Goal: Submit feedback/report problem

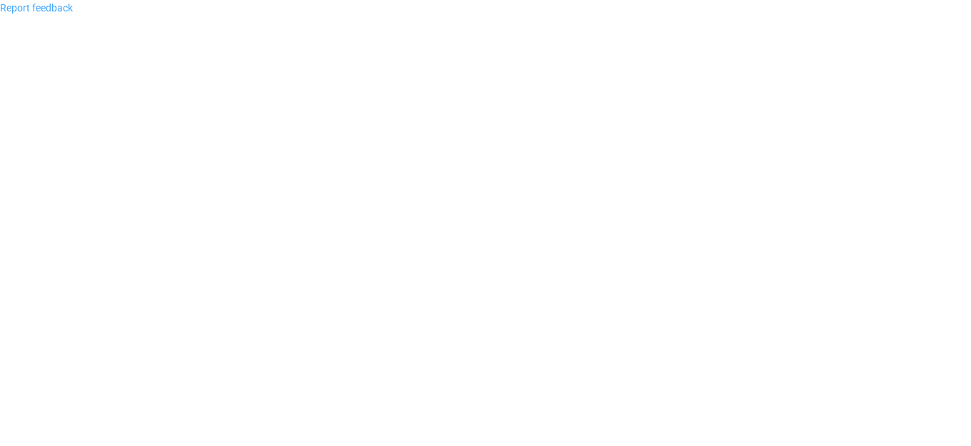
click at [53, 9] on link "Report feedback" at bounding box center [36, 7] width 73 height 11
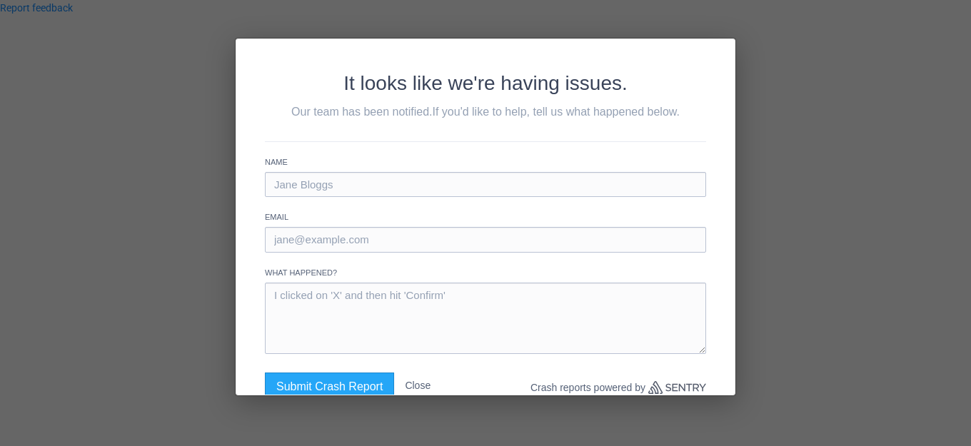
scroll to position [36, 0]
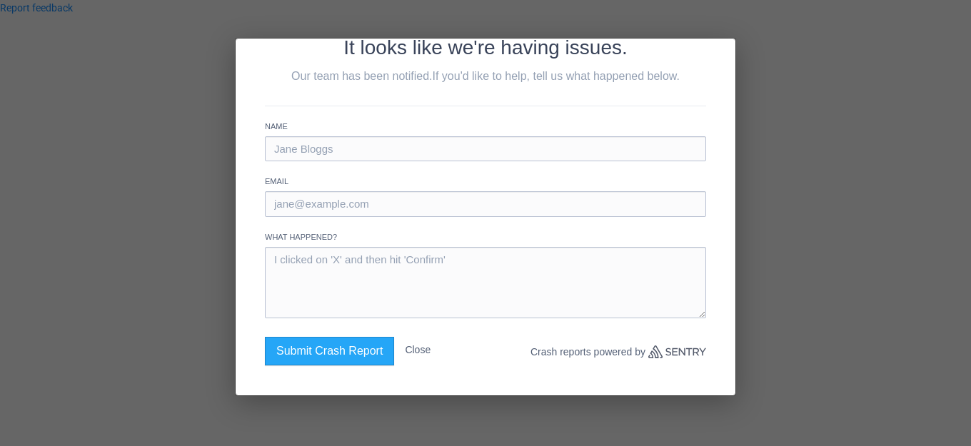
click at [847, 301] on div "It looks like we're having issues. Our team has been notified. If you'd like to…" at bounding box center [485, 223] width 971 height 446
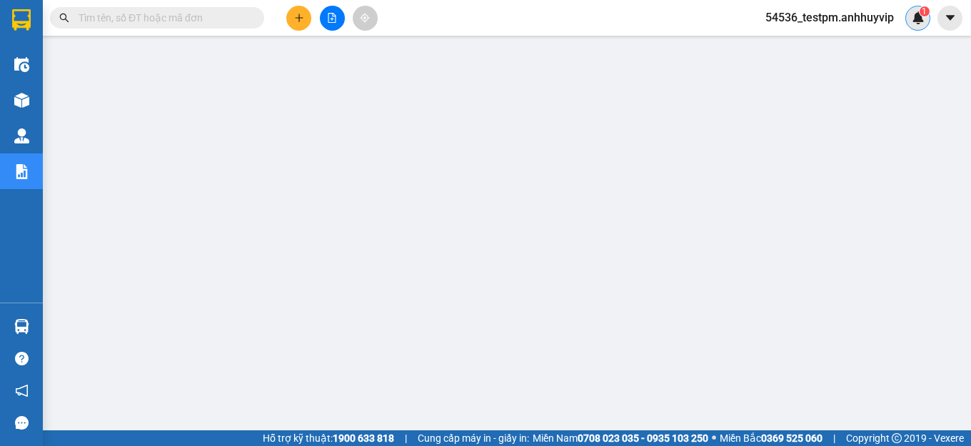
click at [919, 16] on img at bounding box center [917, 17] width 13 height 13
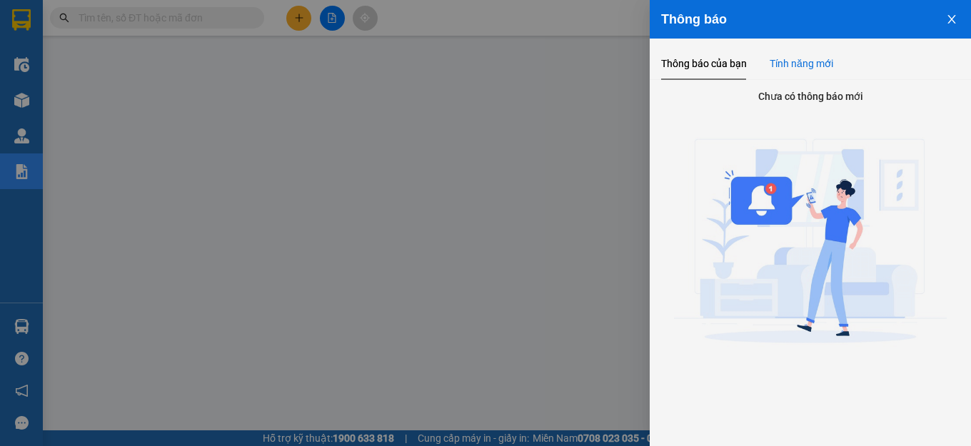
click at [814, 64] on div "Tính năng mới" at bounding box center [801, 64] width 64 height 16
drag, startPoint x: 692, startPoint y: 59, endPoint x: 734, endPoint y: 60, distance: 42.8
click at [695, 60] on div "Thông báo của bạn" at bounding box center [704, 64] width 86 height 16
click at [949, 21] on icon "close" at bounding box center [951, 19] width 11 height 11
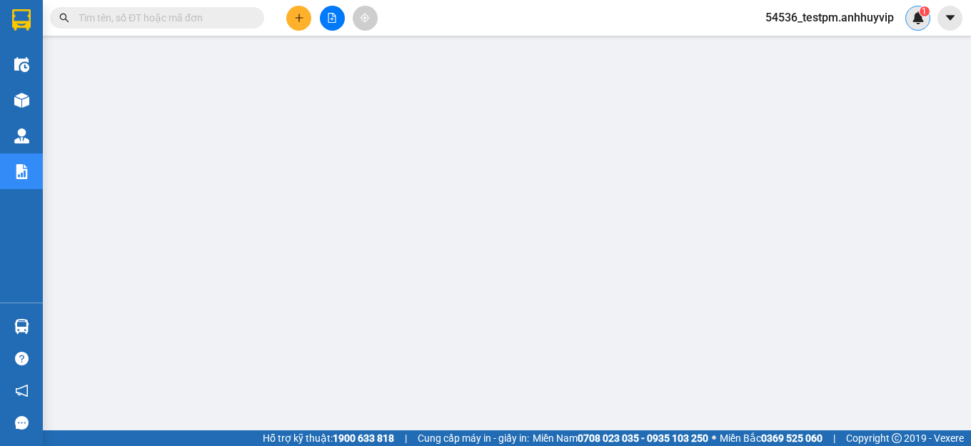
click at [913, 22] on img at bounding box center [917, 17] width 13 height 13
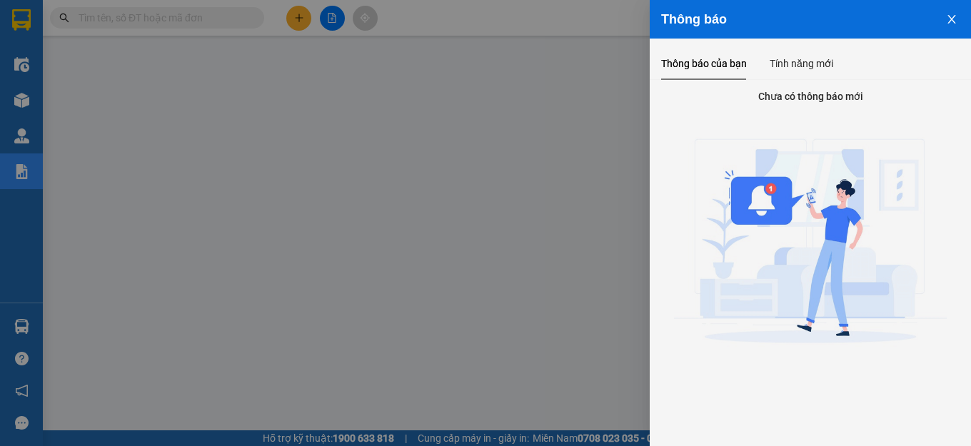
click at [951, 21] on icon "close" at bounding box center [951, 19] width 8 height 9
